Goal: Communication & Community: Answer question/provide support

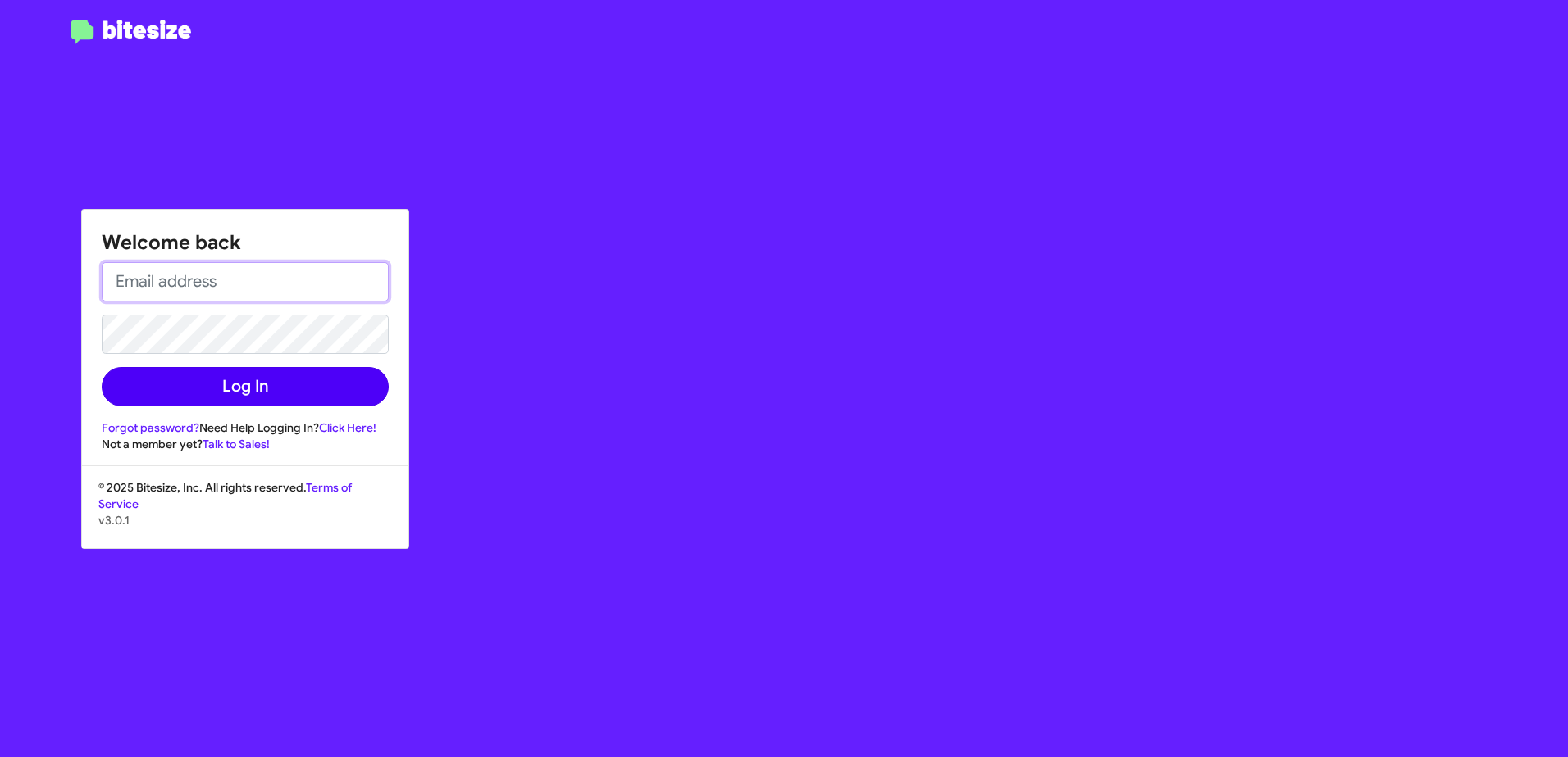
type input "[EMAIL_ADDRESS][DOMAIN_NAME]"
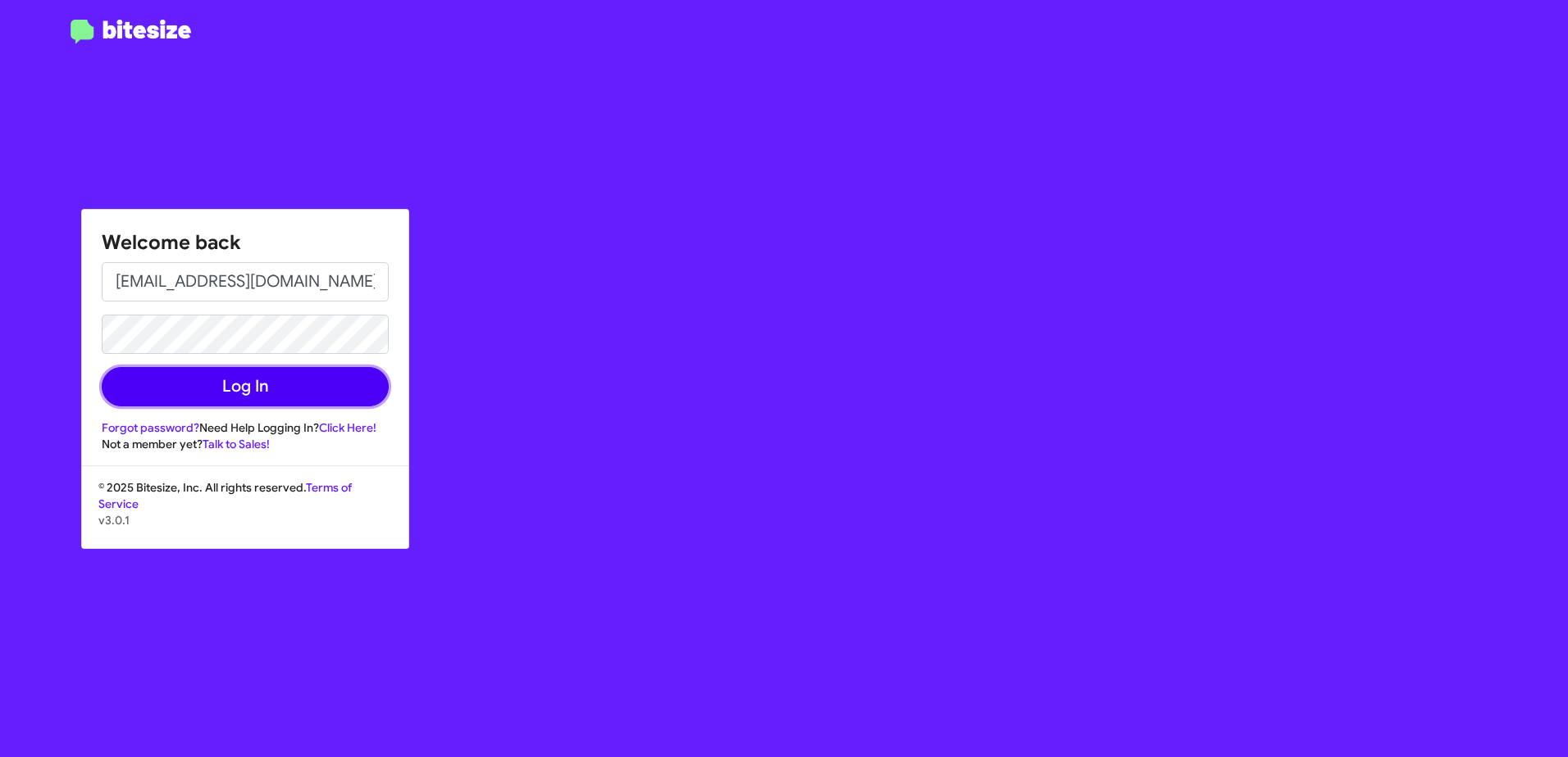
click at [177, 391] on button "Log In" at bounding box center [244, 387] width 287 height 39
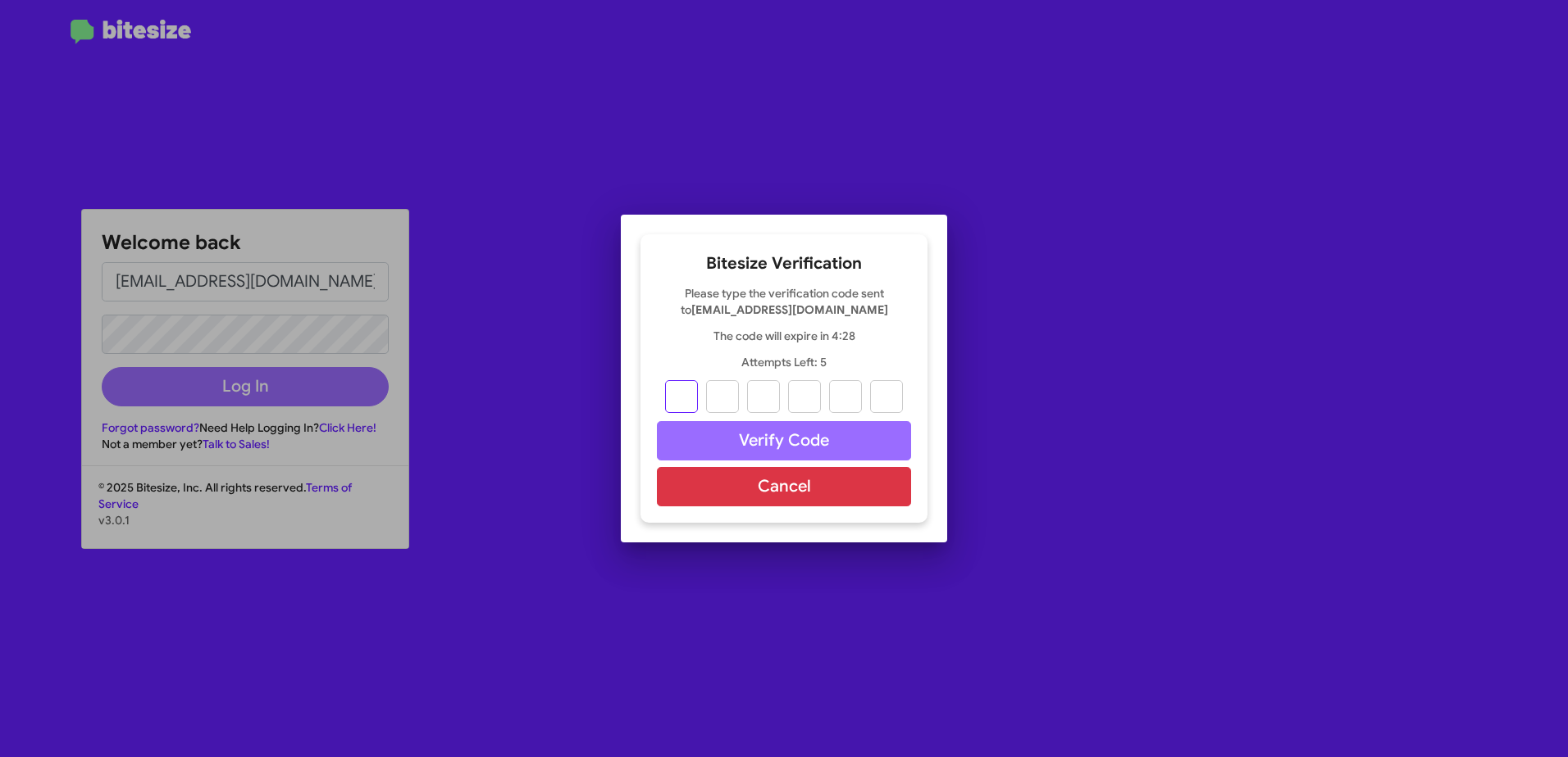
type input "1"
type input "6"
type input "2"
type input "5"
type input "2"
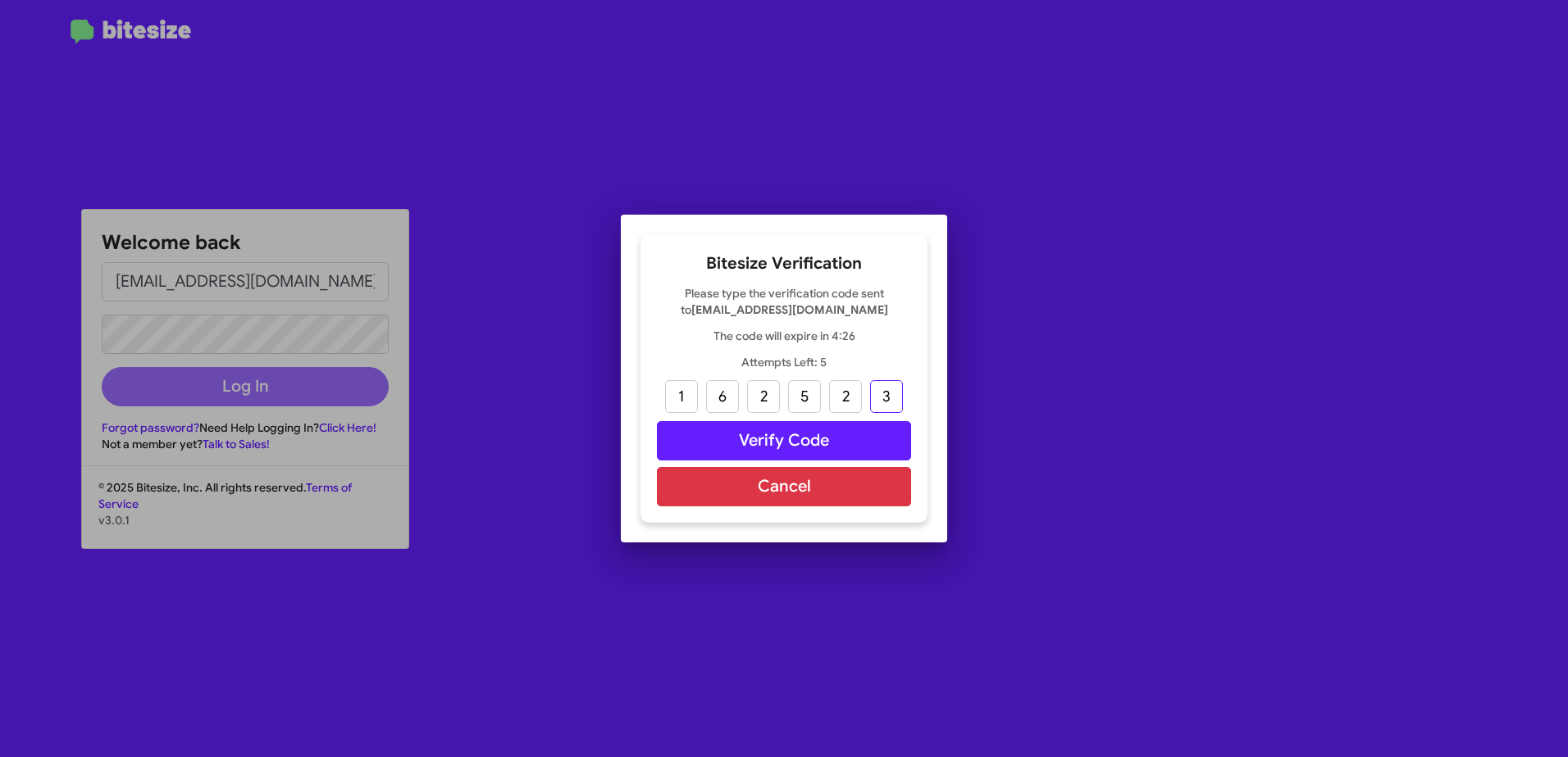
type input "3"
click at [826, 442] on button "Verify Code" at bounding box center [784, 441] width 254 height 39
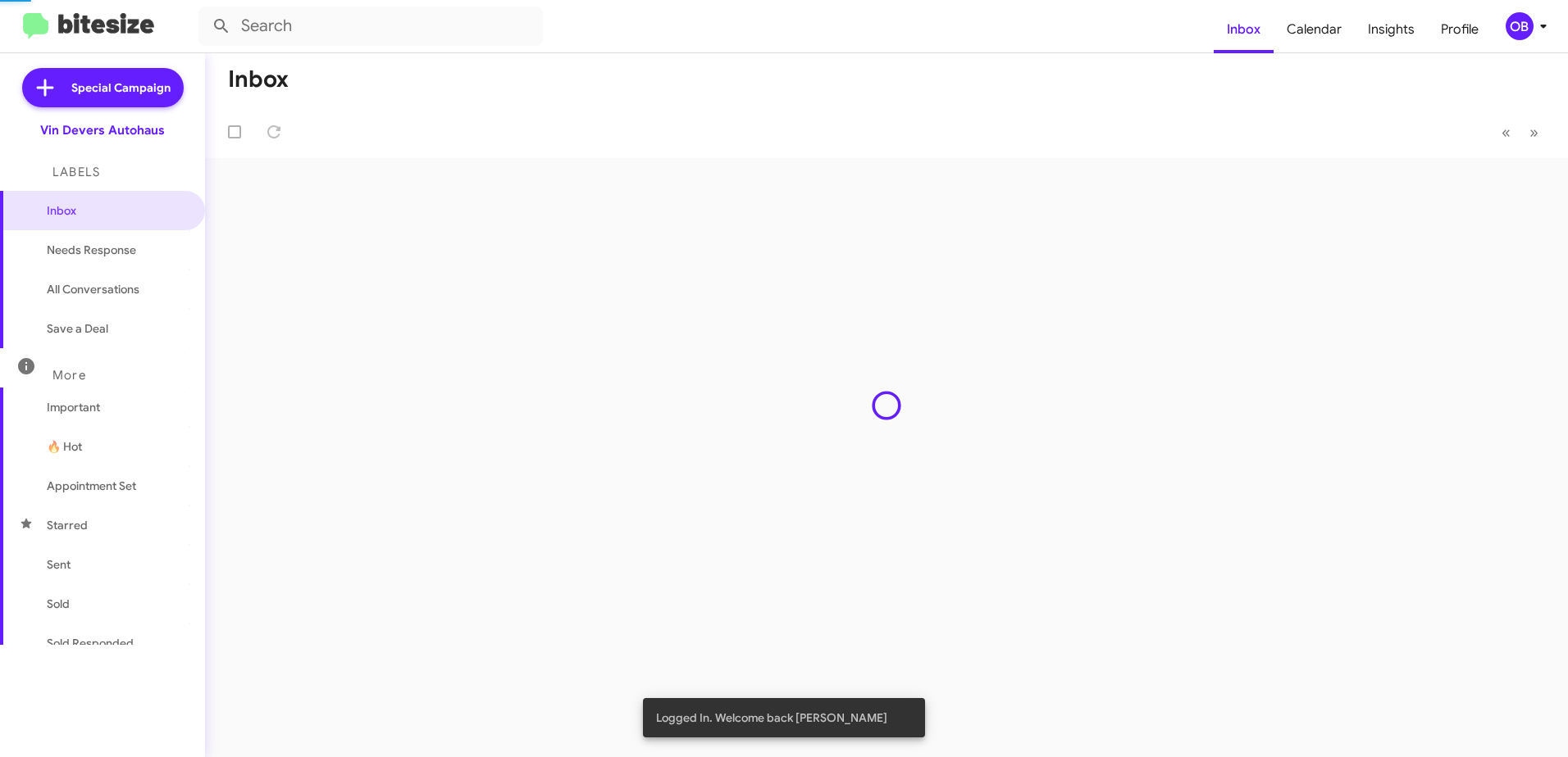
click at [223, 377] on div "Inbox « Previous » Next" at bounding box center [885, 405] width 1362 height 704
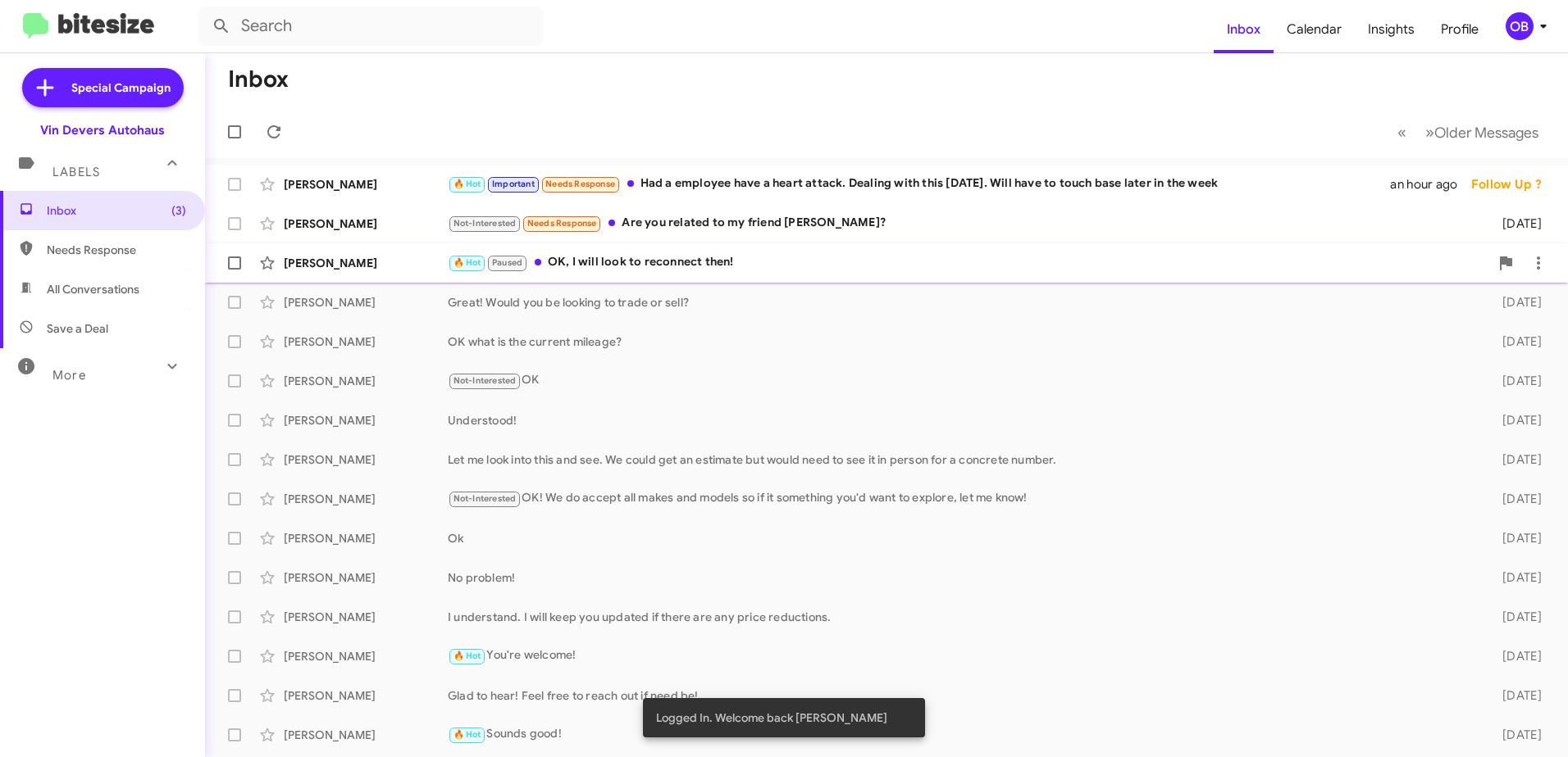
click at [742, 253] on div "🔥 Hot Paused OK, I will look to reconnect then!" at bounding box center [968, 262] width 1041 height 19
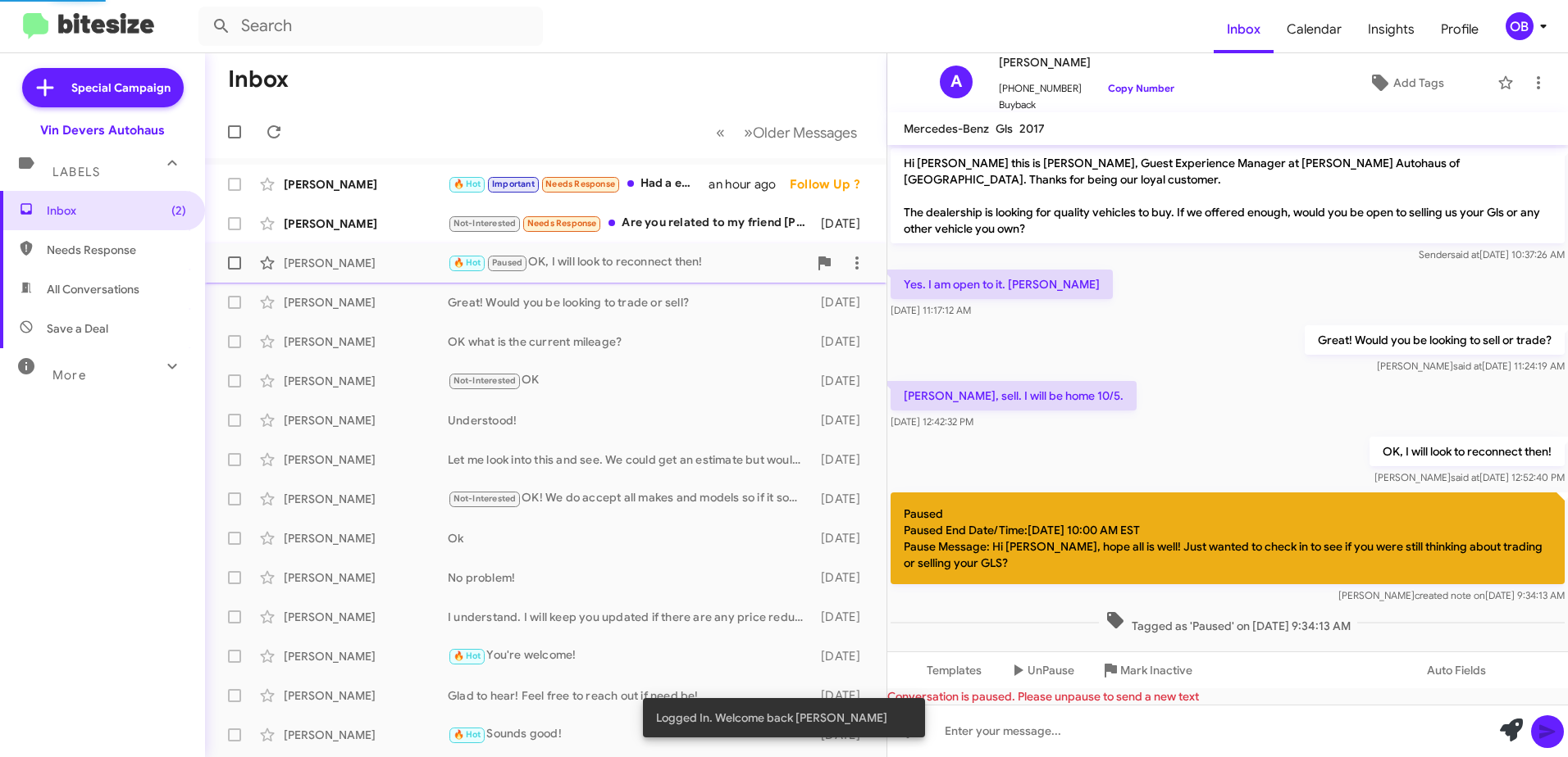
scroll to position [15, 0]
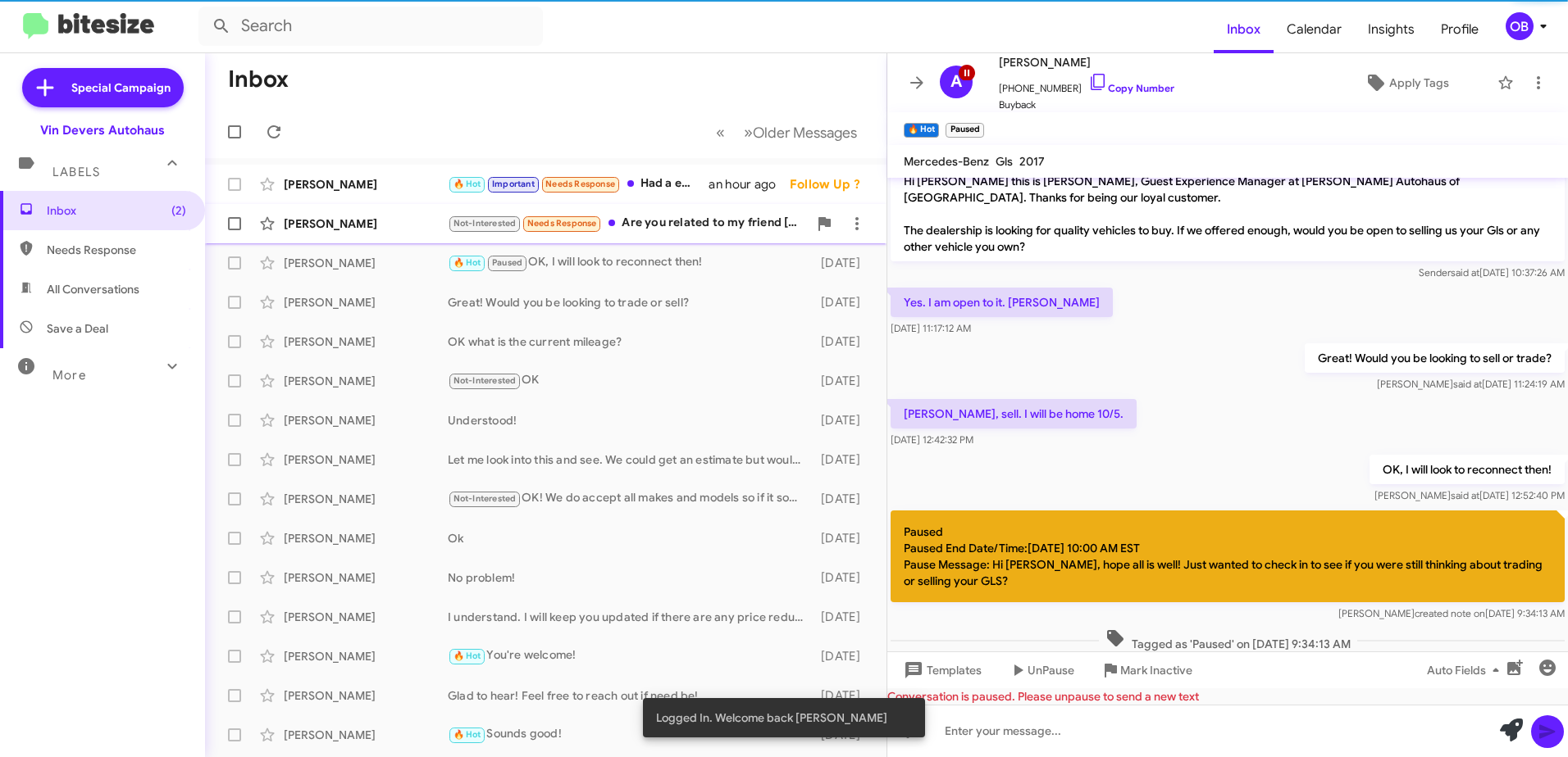
click at [719, 228] on div "Not-Interested Needs Response Are you related to my friend [PERSON_NAME]?" at bounding box center [627, 222] width 359 height 19
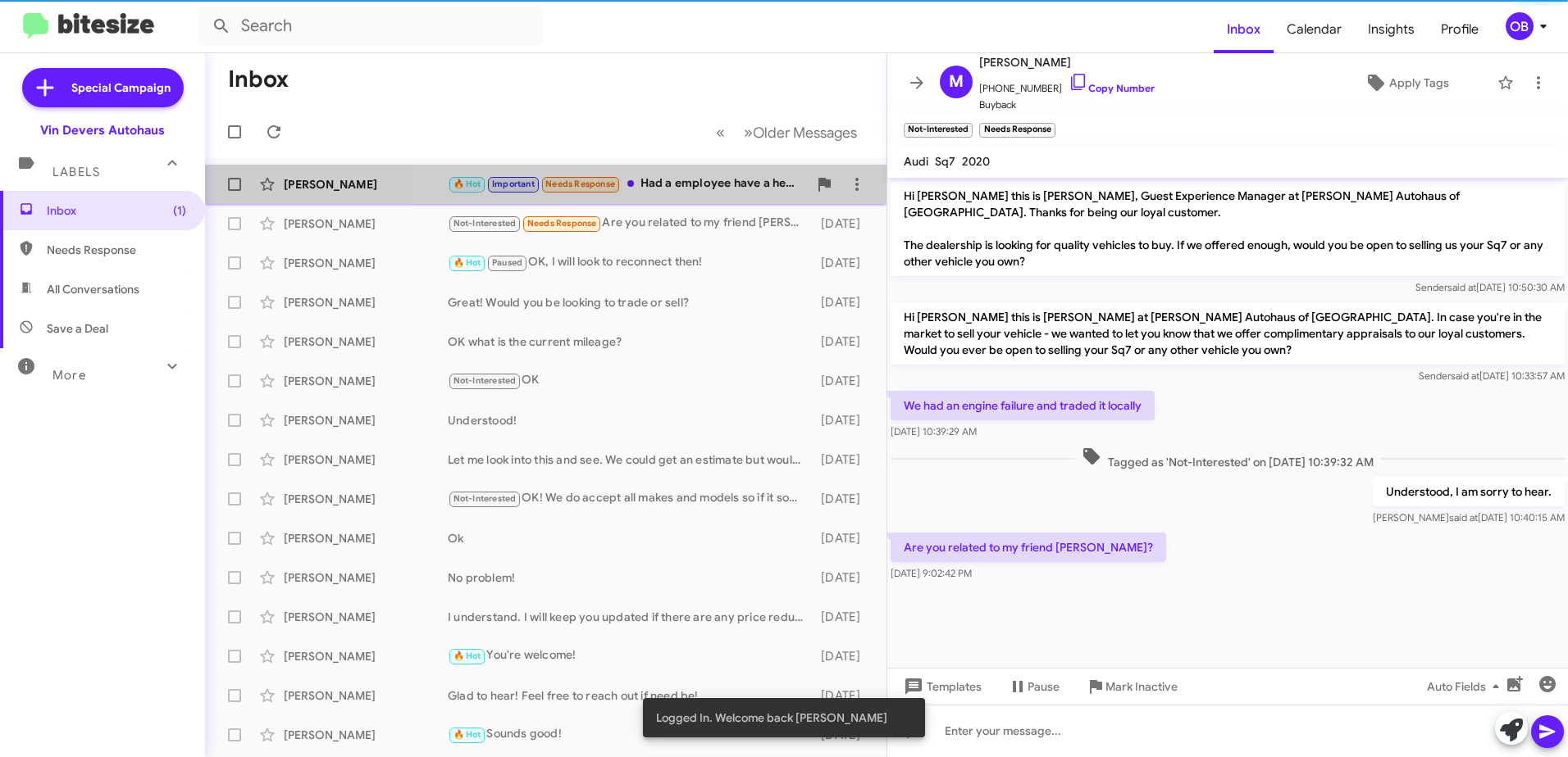
click at [702, 190] on div "🔥 Hot Important Needs Response Had a employee have a heart attack. Dealing with…" at bounding box center [627, 183] width 359 height 19
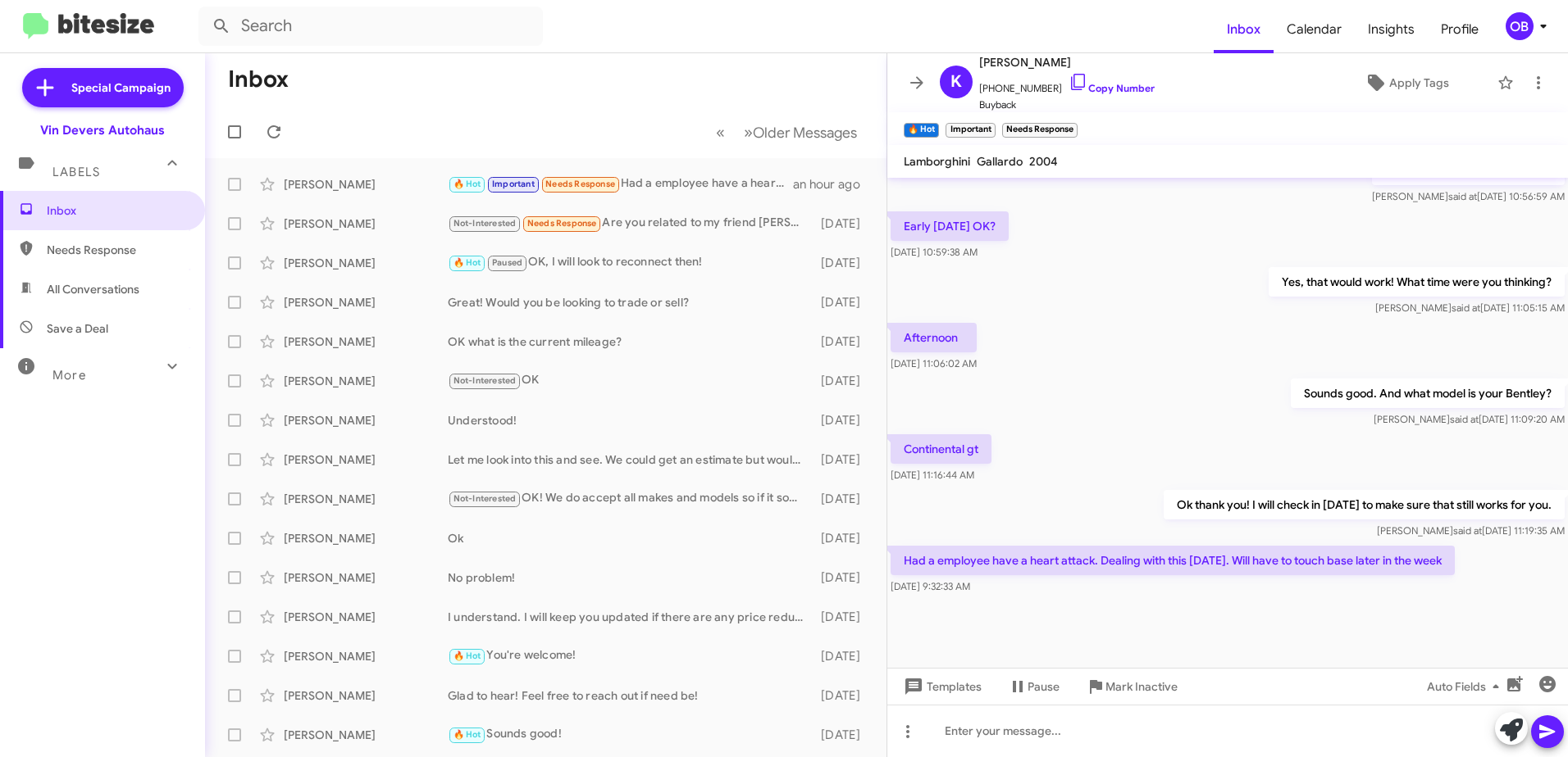
scroll to position [691, 0]
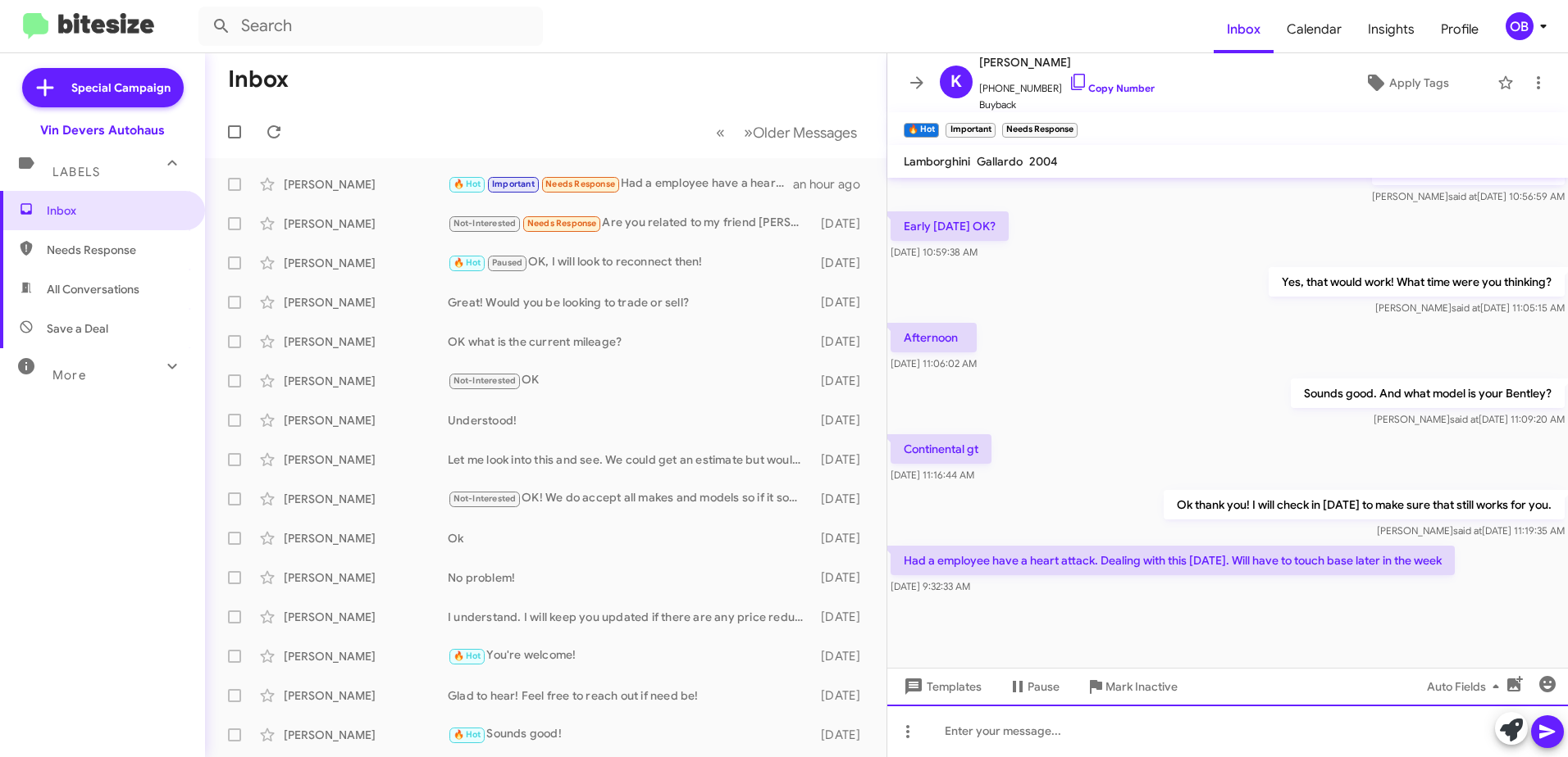
click at [1182, 736] on div at bounding box center [1227, 730] width 681 height 52
click at [1276, 733] on div "Understood. Thank you for letting me know. I hope all is well" at bounding box center [1227, 730] width 681 height 52
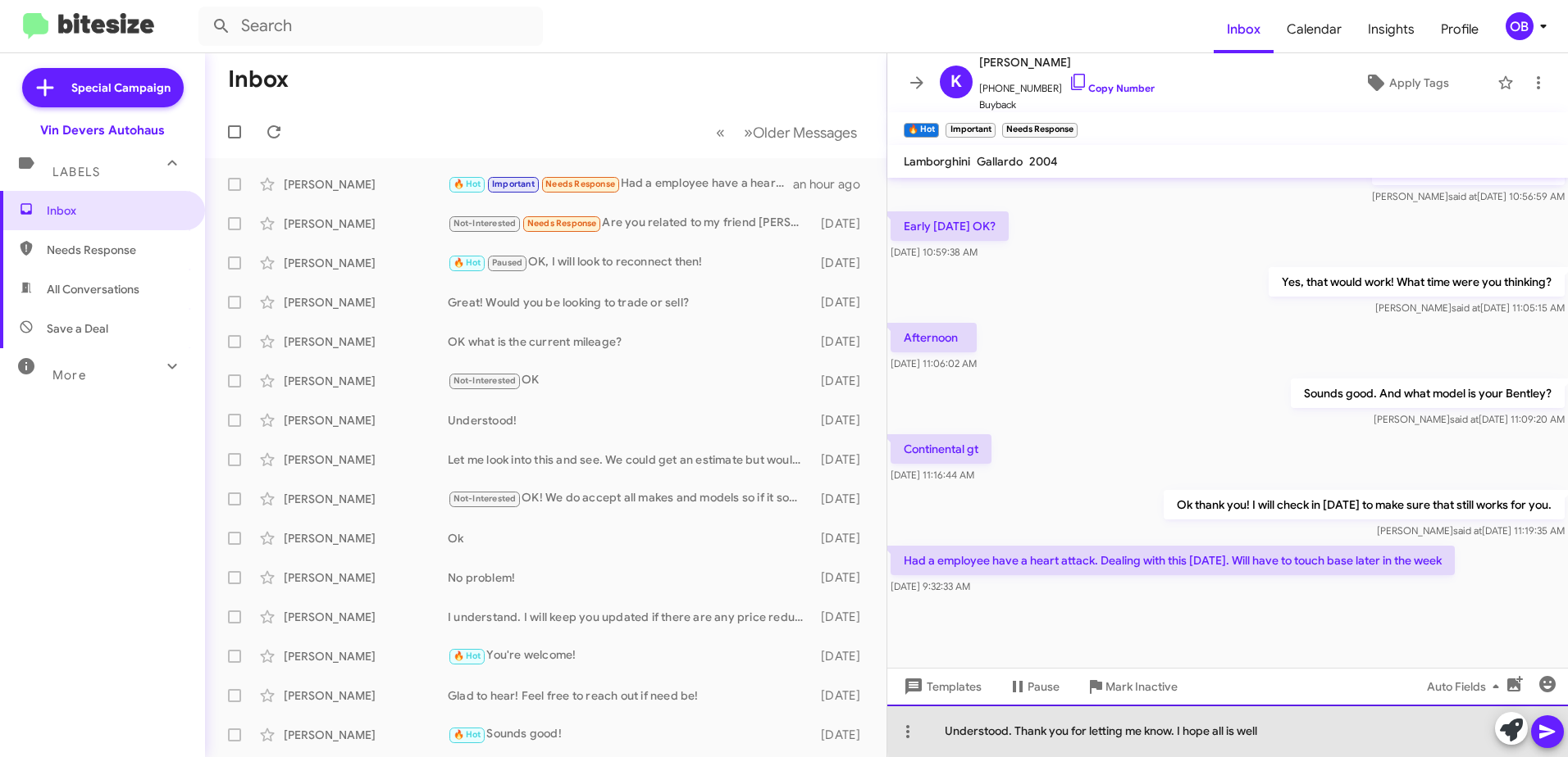
drag, startPoint x: 1274, startPoint y: 727, endPoint x: 1263, endPoint y: 731, distance: 11.7
click at [1263, 731] on div "Understood. Thank you for letting me know. I hope all is well" at bounding box center [1227, 730] width 681 height 52
drag, startPoint x: 1267, startPoint y: 729, endPoint x: 1182, endPoint y: 736, distance: 85.3
click at [1182, 736] on div "Understood. Thank you for letting me know. I hope all is well" at bounding box center [1227, 730] width 681 height 52
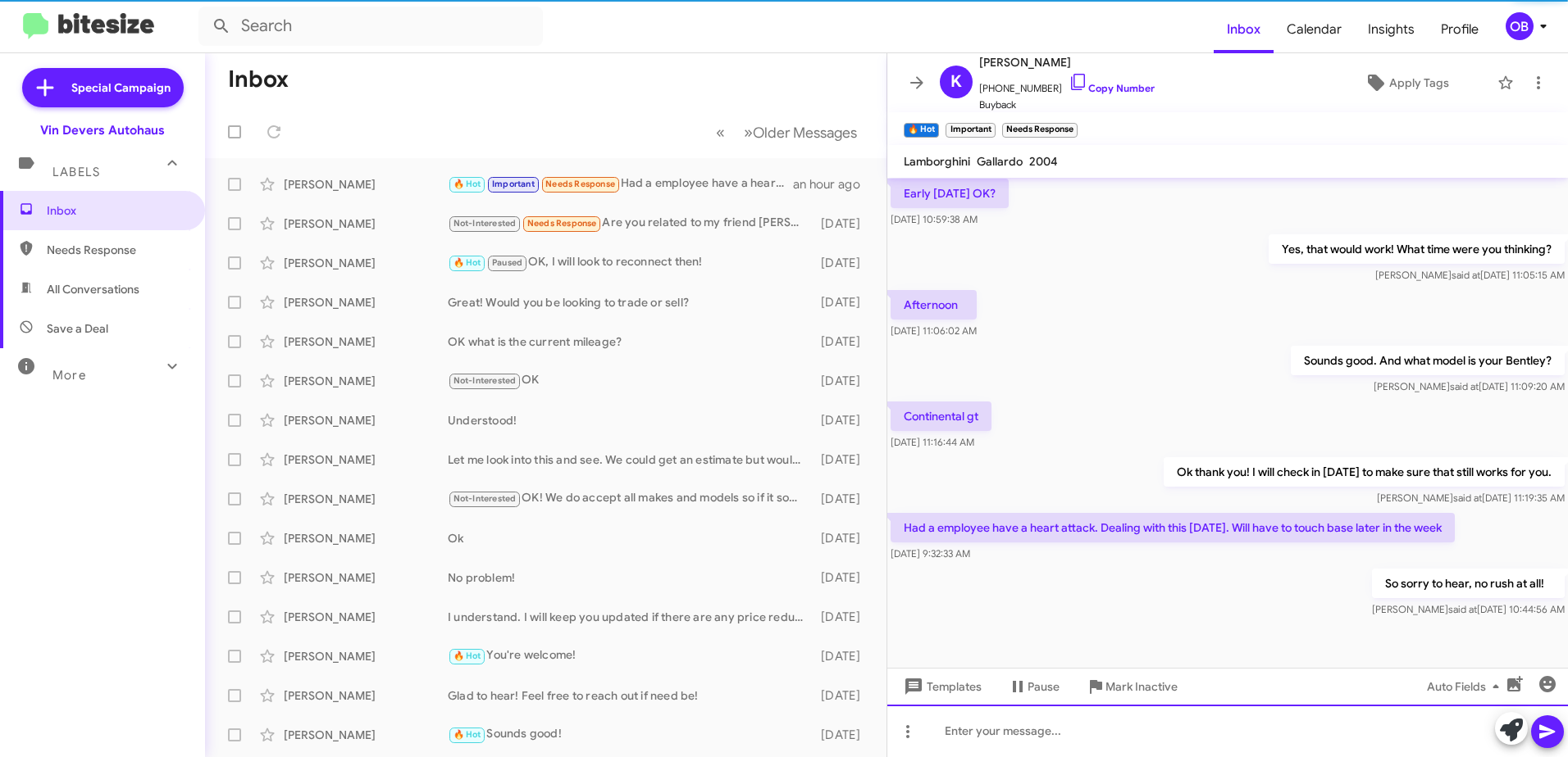
scroll to position [0, 0]
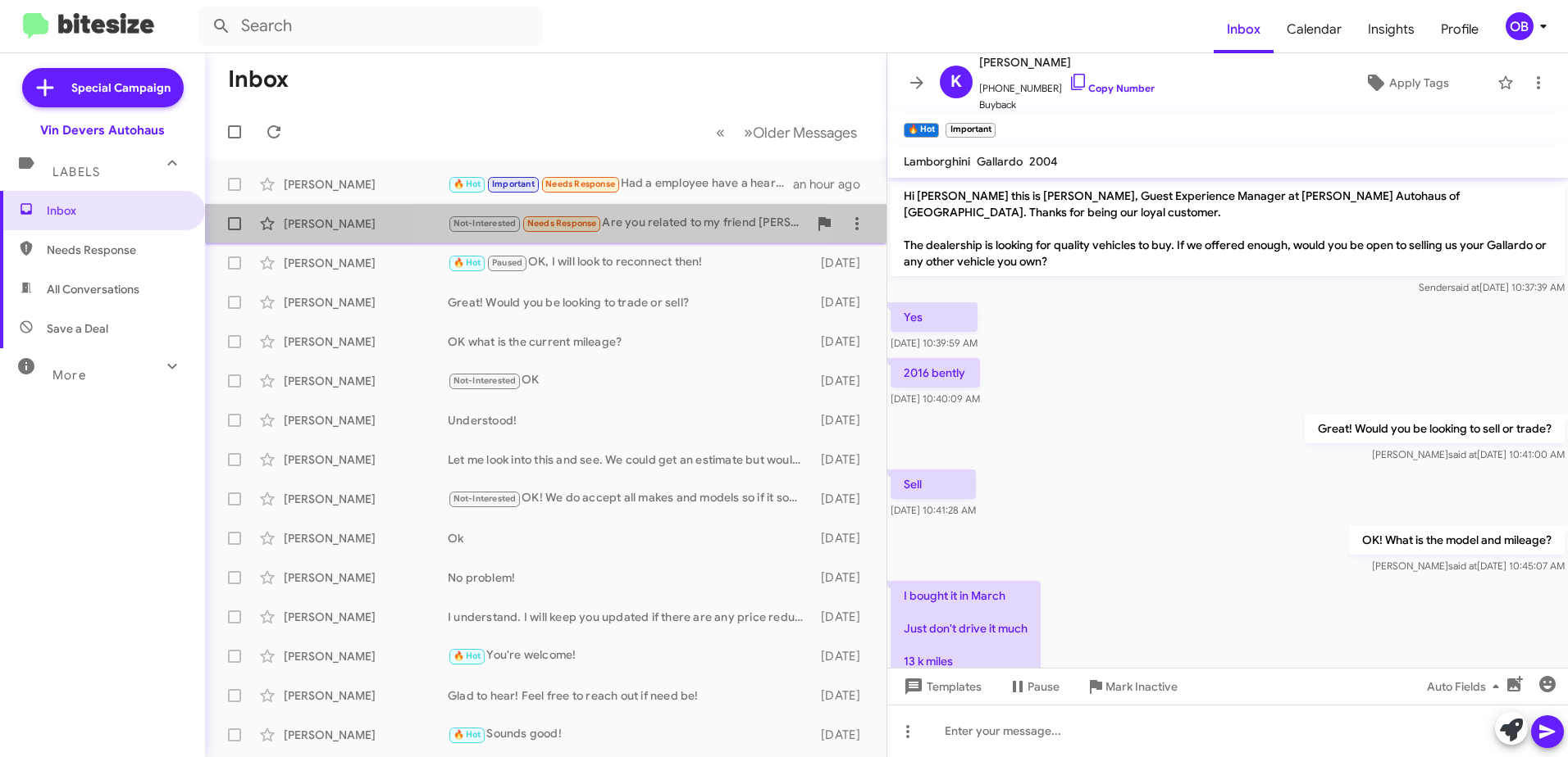
click at [598, 218] on small "Needs Response" at bounding box center [561, 224] width 77 height 16
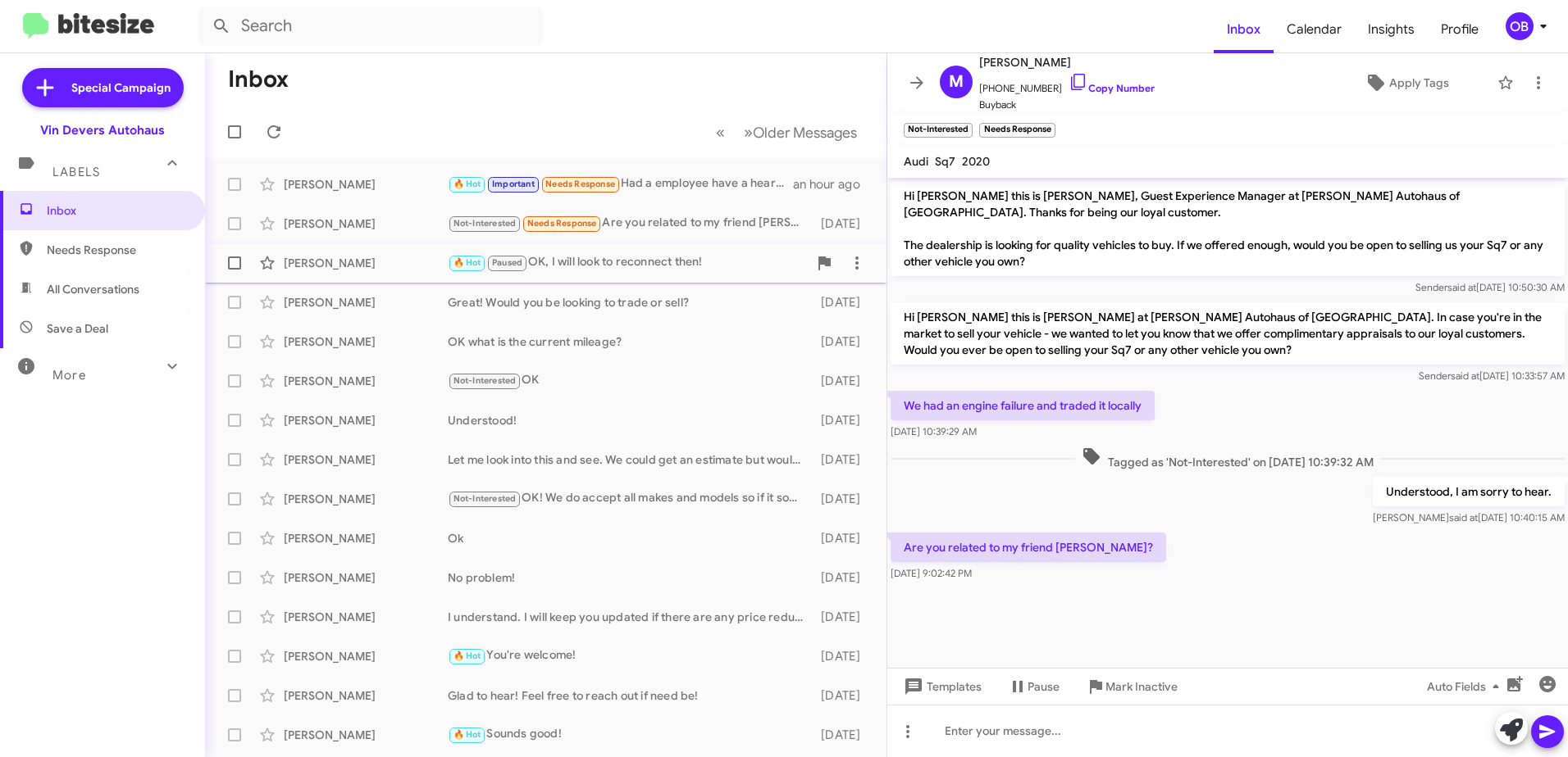
click at [515, 258] on span "Paused" at bounding box center [506, 262] width 31 height 11
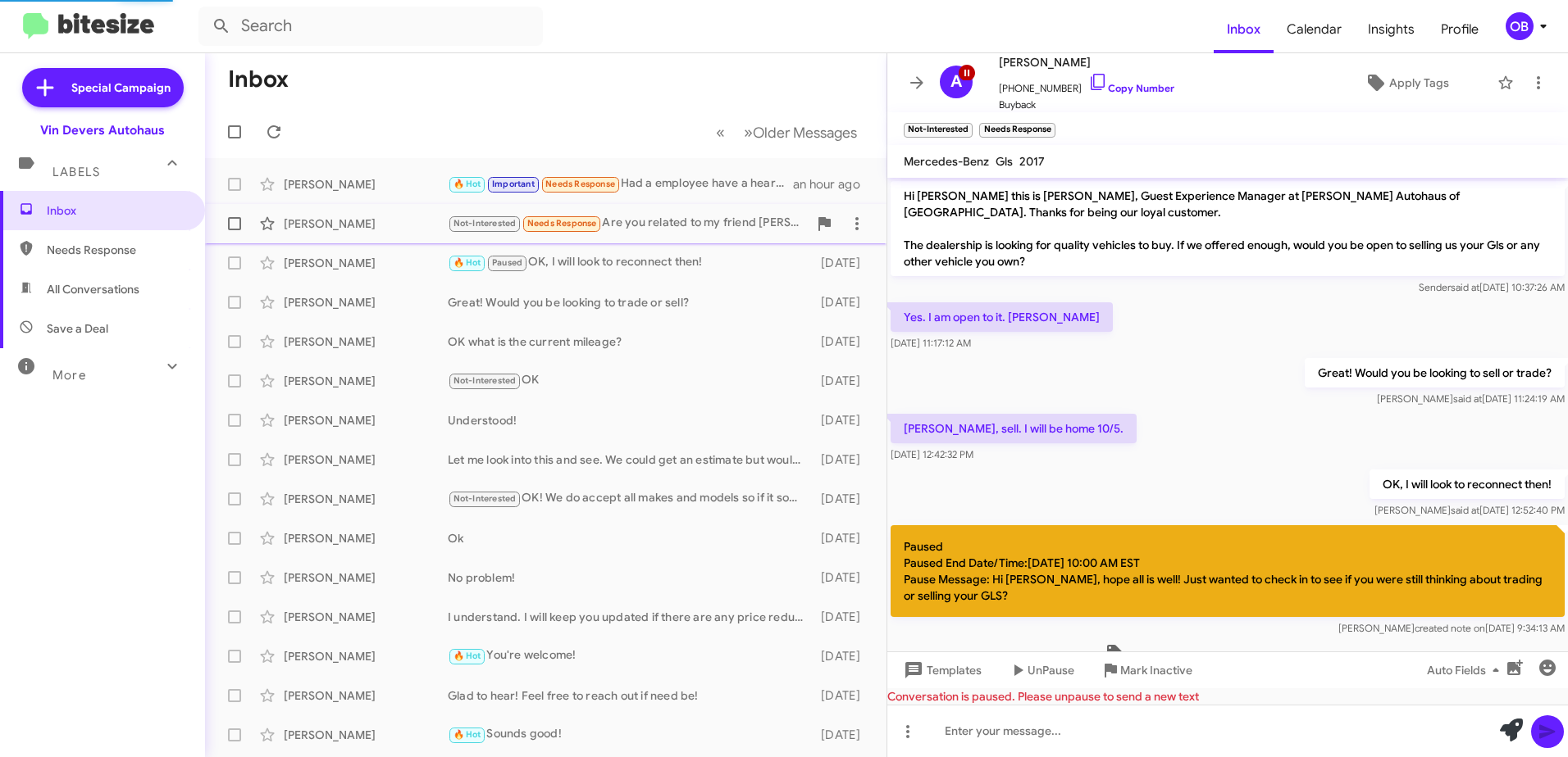
scroll to position [47, 0]
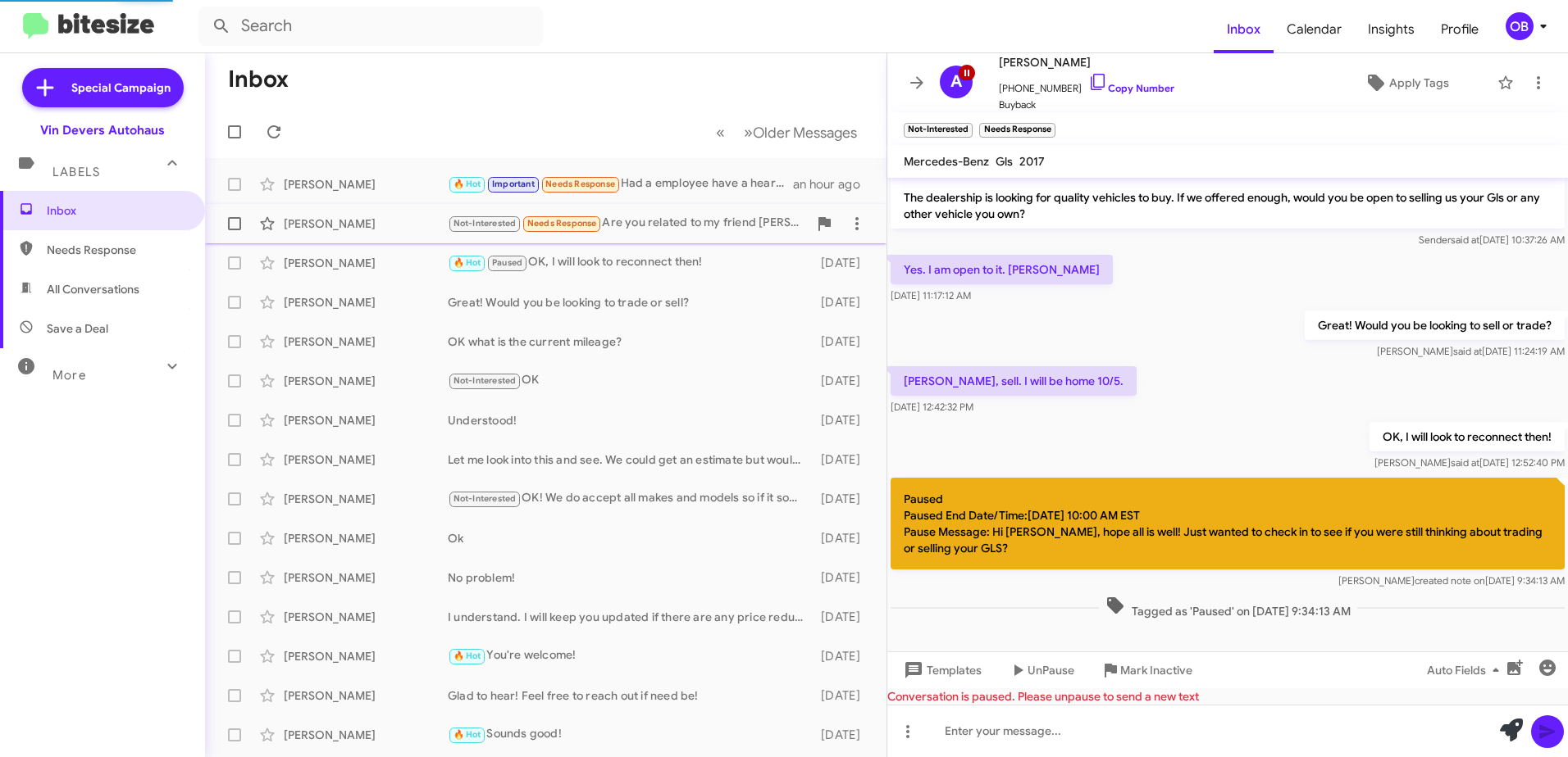
click at [697, 206] on span "[PERSON_NAME] Not-Interested Needs Response Are you related to my friend [PERSO…" at bounding box center [546, 223] width 682 height 39
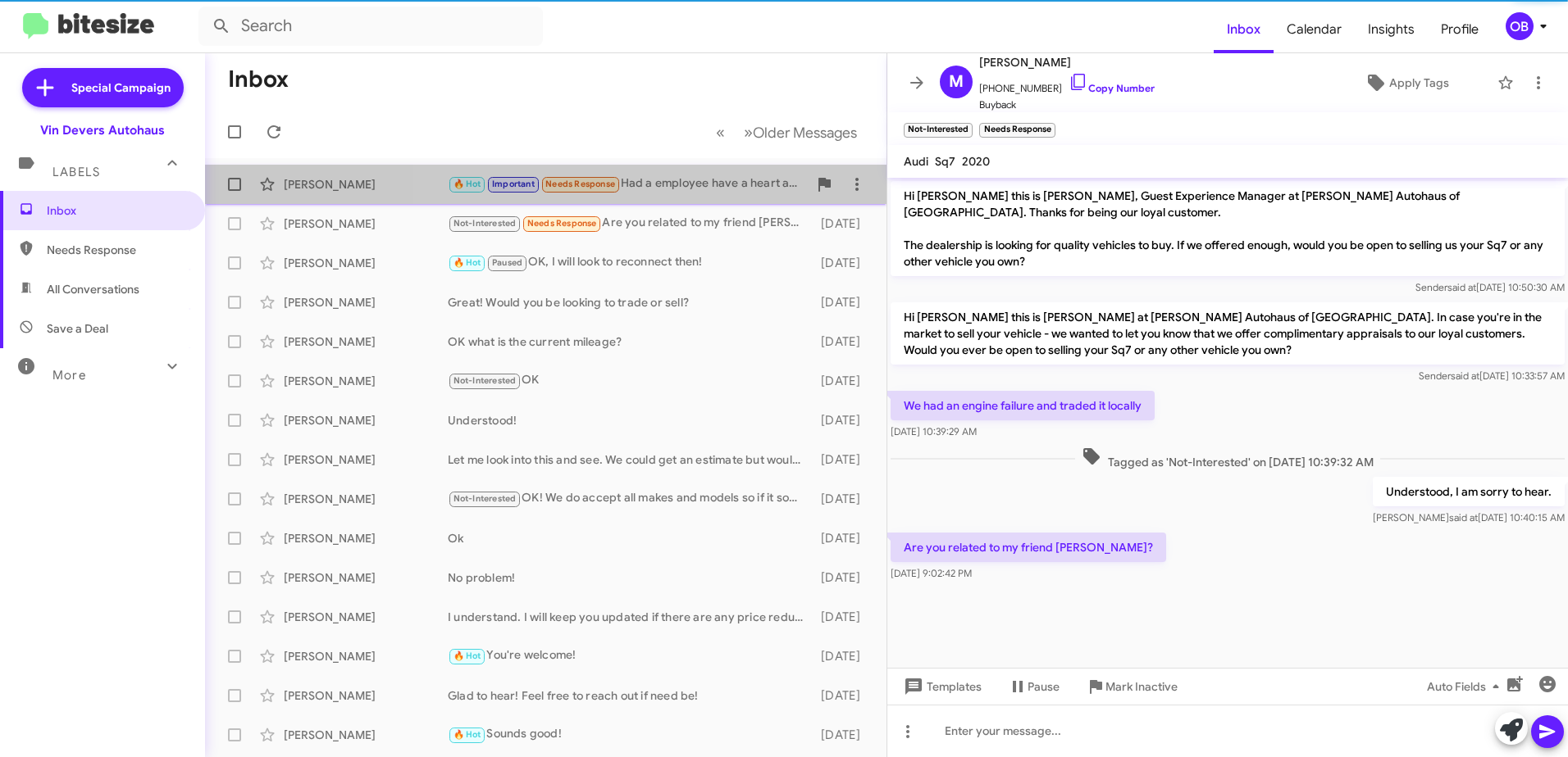
click at [706, 187] on div "🔥 Hot Important Needs Response Had a employee have a heart attack. Dealing with…" at bounding box center [627, 183] width 359 height 19
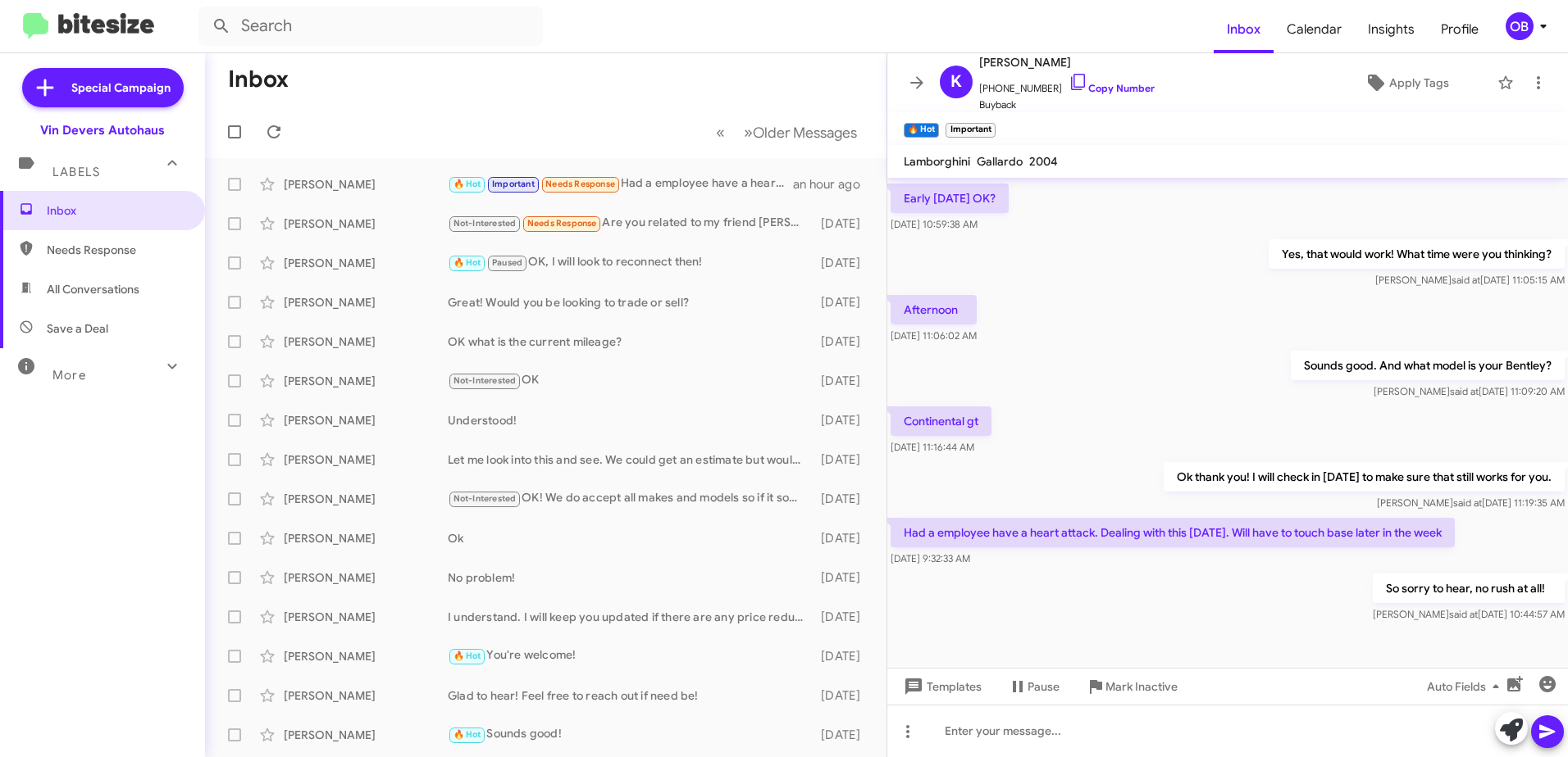
scroll to position [750, 0]
